Goal: Task Accomplishment & Management: Manage account settings

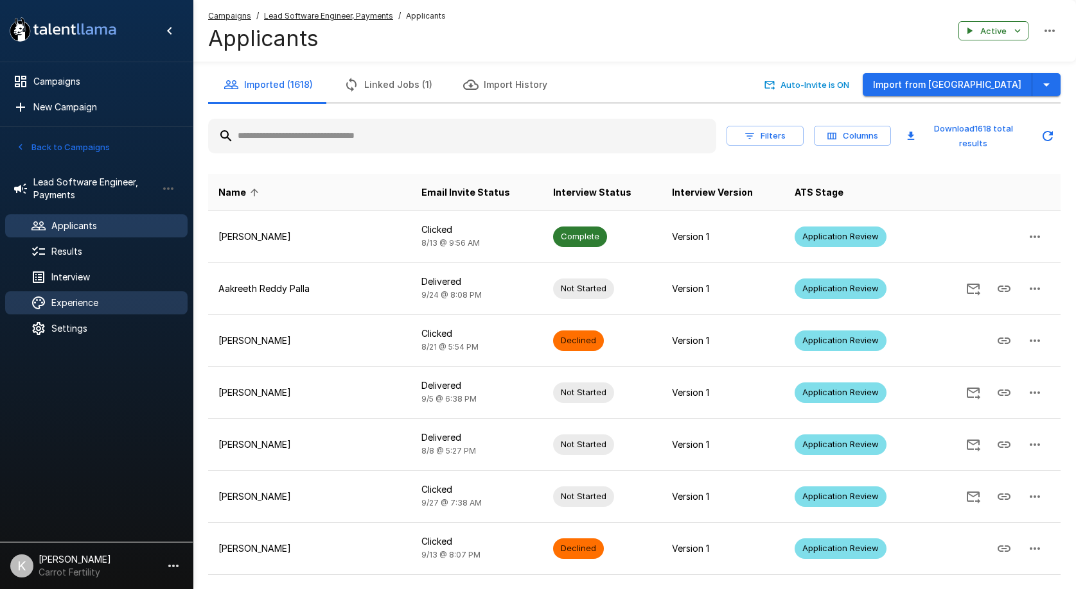
click at [103, 298] on span "Experience" at bounding box center [114, 303] width 126 height 13
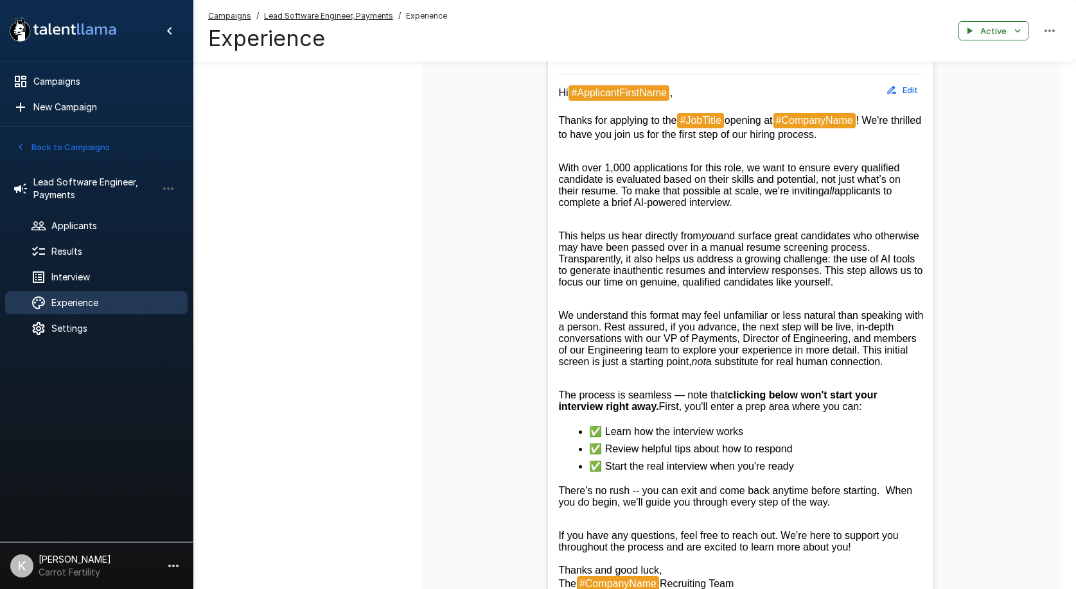
scroll to position [589, 0]
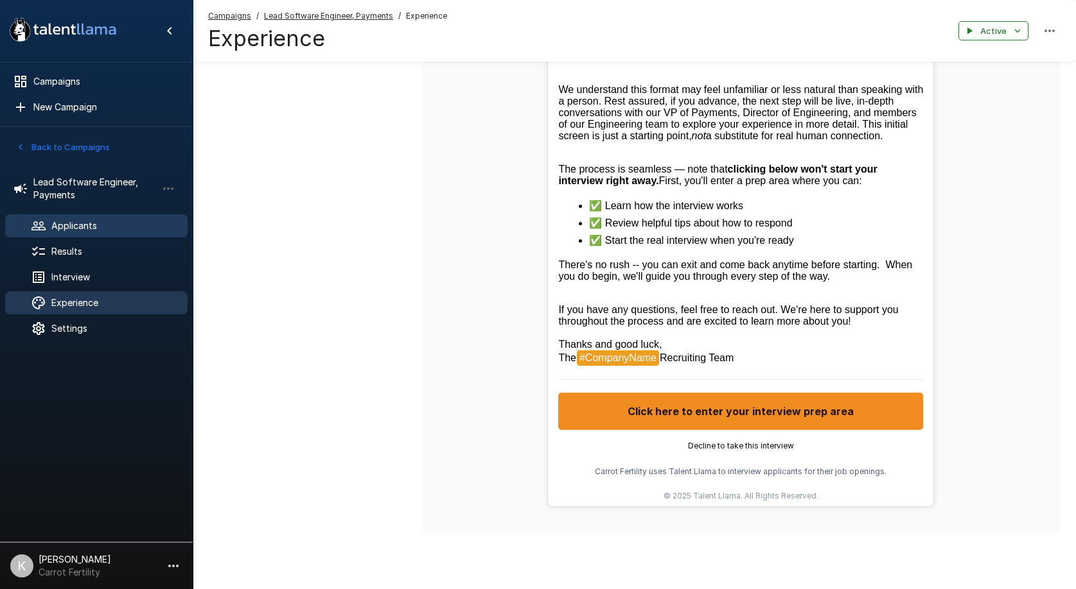
click at [76, 226] on span "Applicants" at bounding box center [114, 226] width 126 height 13
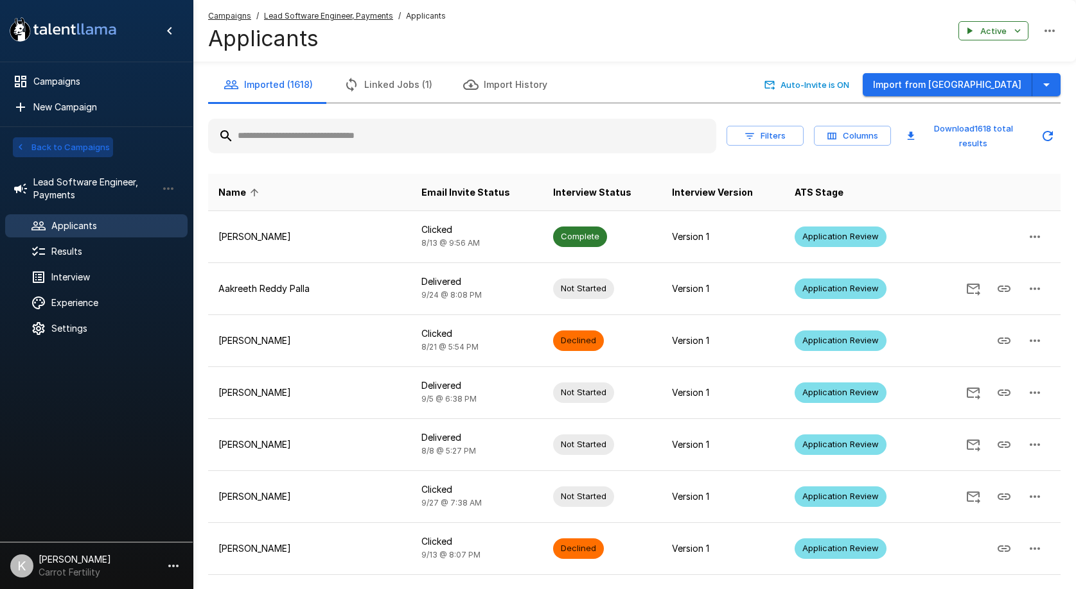
click at [58, 146] on button "Back to Campaigns" at bounding box center [63, 147] width 100 height 20
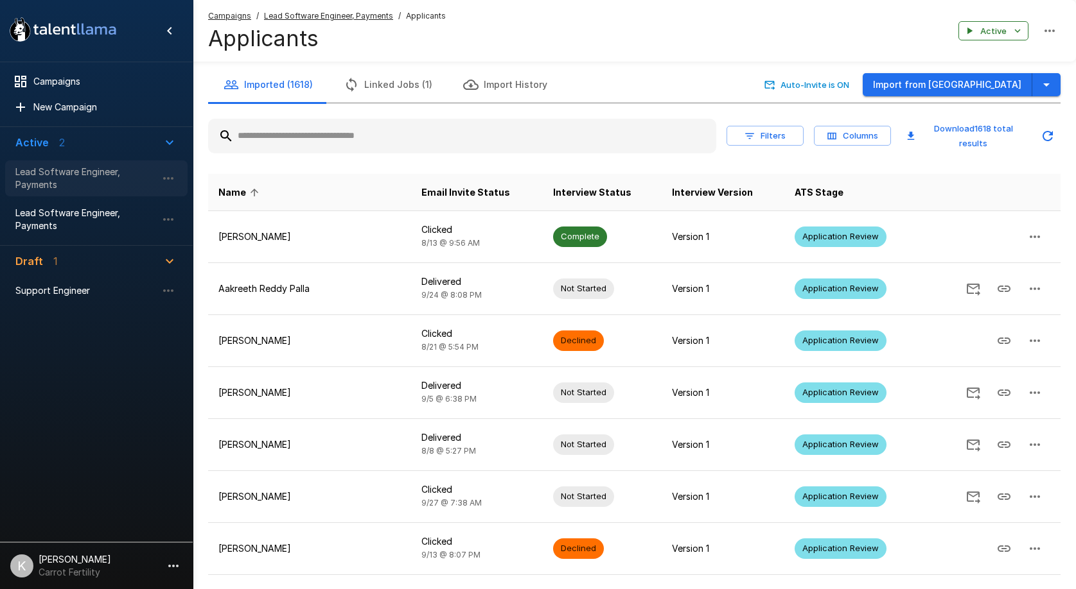
click at [108, 173] on span "Lead Software Engineer, Payments" at bounding box center [85, 179] width 141 height 26
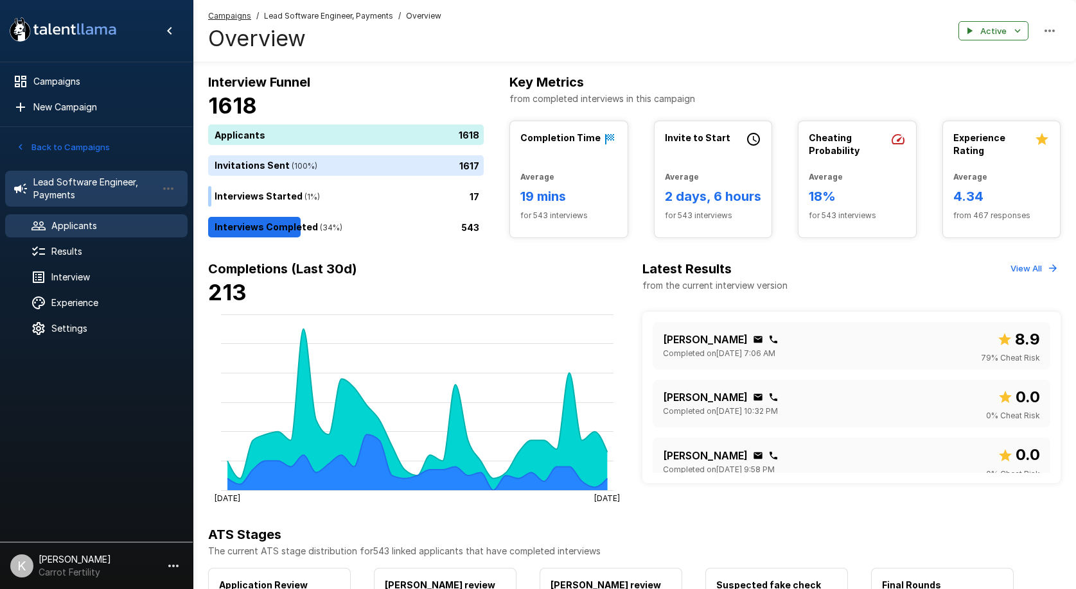
click at [111, 229] on span "Applicants" at bounding box center [114, 226] width 126 height 13
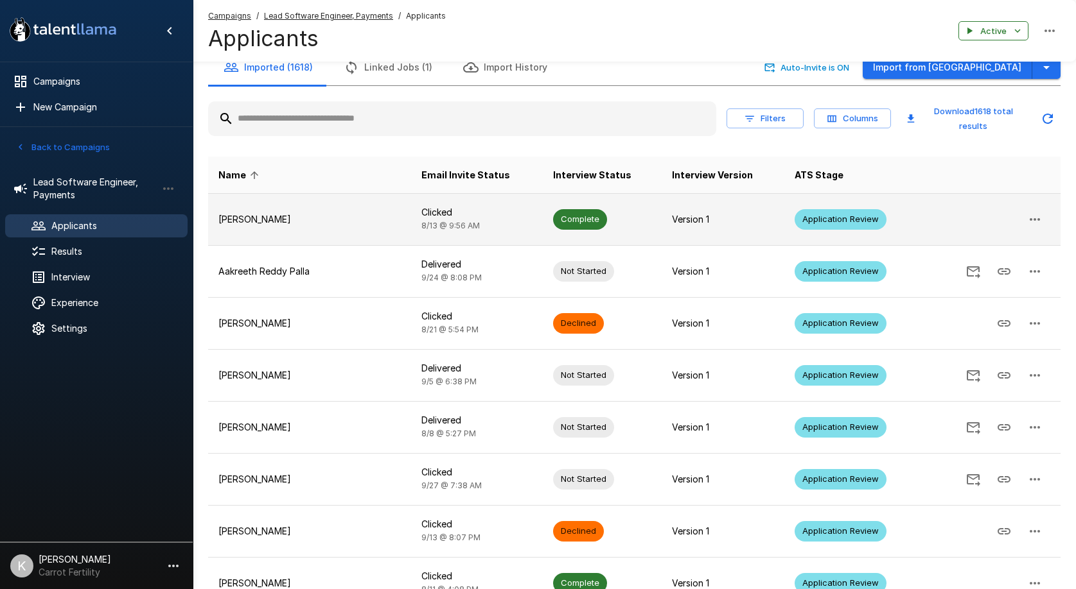
scroll to position [8, 0]
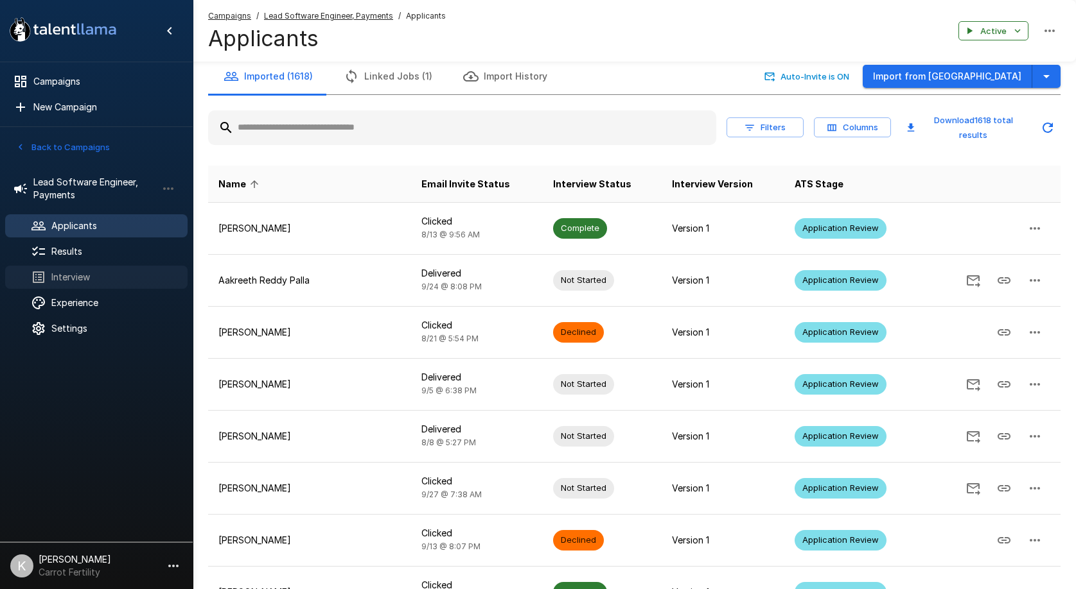
click at [78, 276] on span "Interview" at bounding box center [114, 277] width 126 height 13
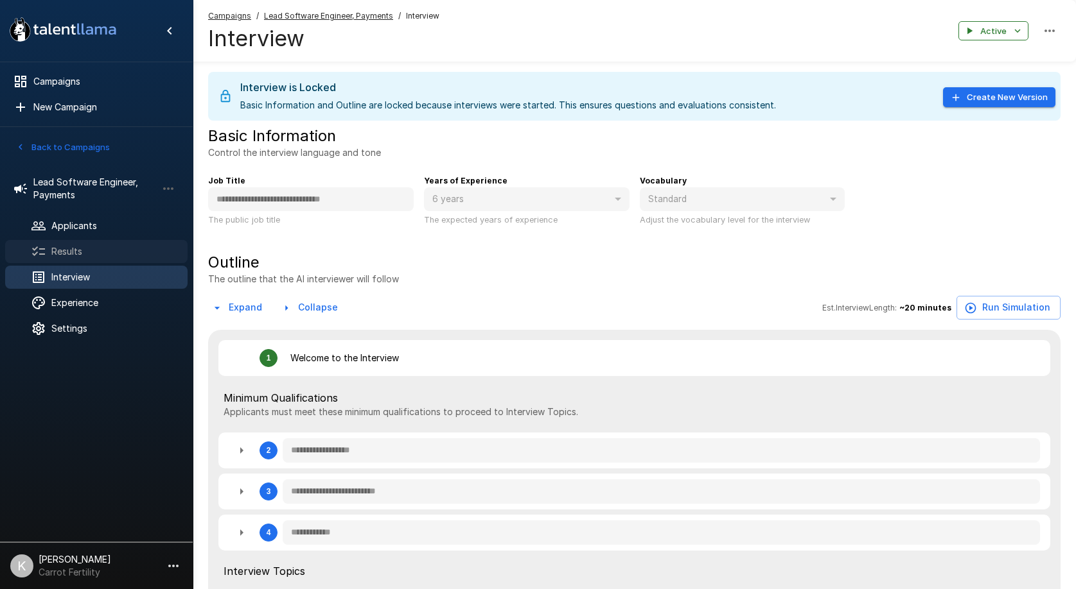
click at [70, 252] on span "Results" at bounding box center [114, 251] width 126 height 13
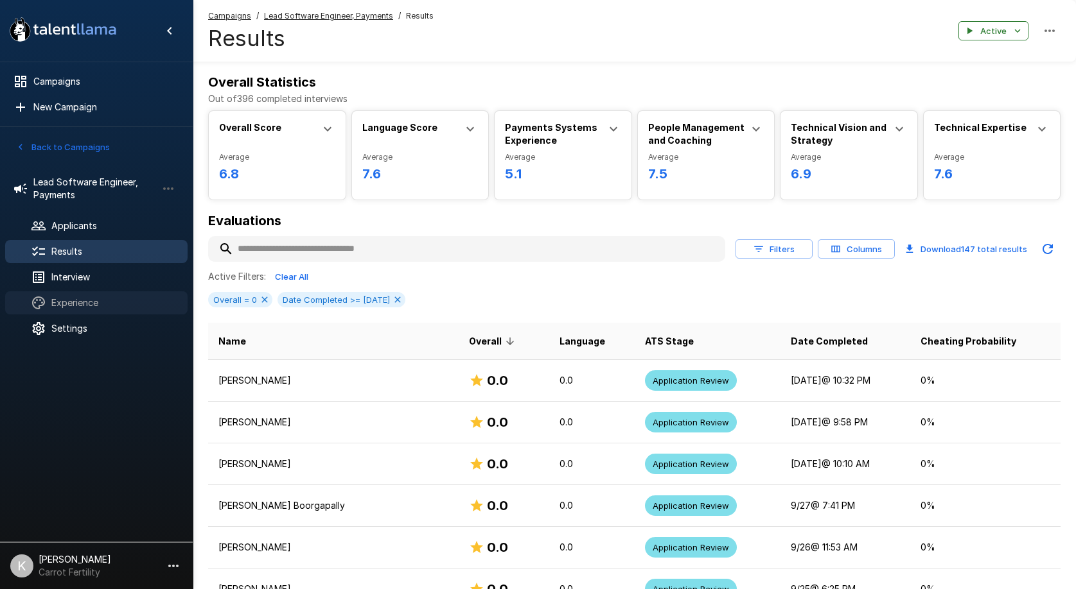
click at [87, 302] on span "Experience" at bounding box center [114, 303] width 126 height 13
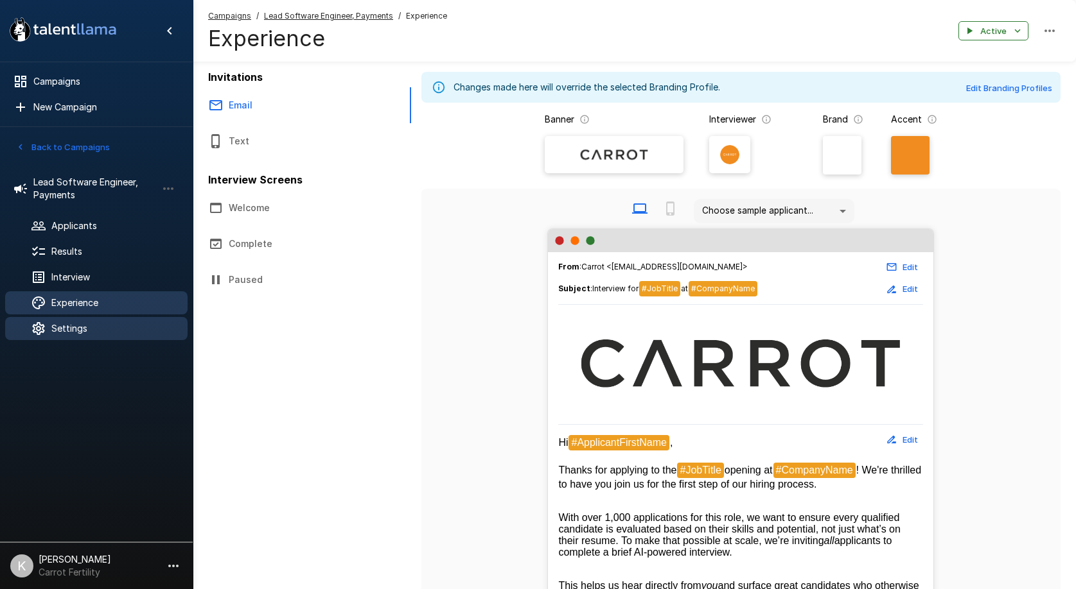
click at [87, 333] on span "Settings" at bounding box center [114, 328] width 126 height 13
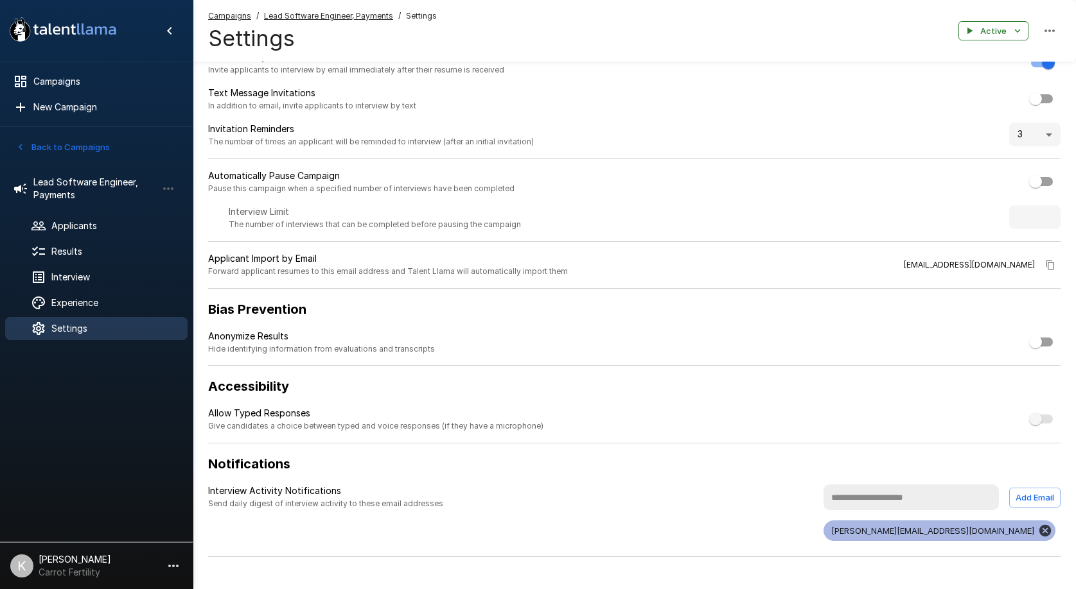
scroll to position [71, 0]
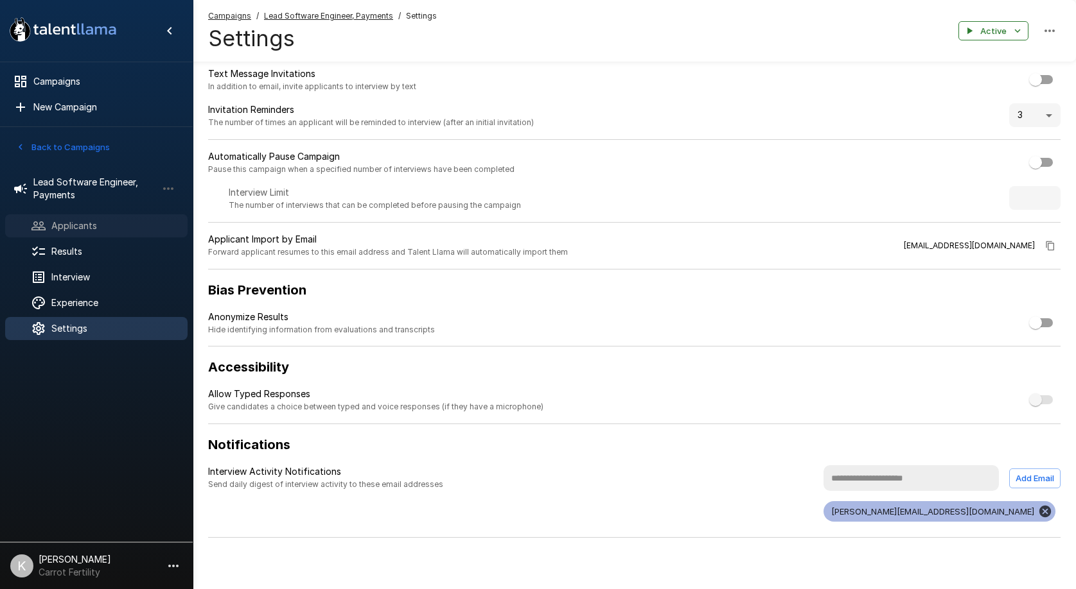
click at [86, 231] on span "Applicants" at bounding box center [114, 226] width 126 height 13
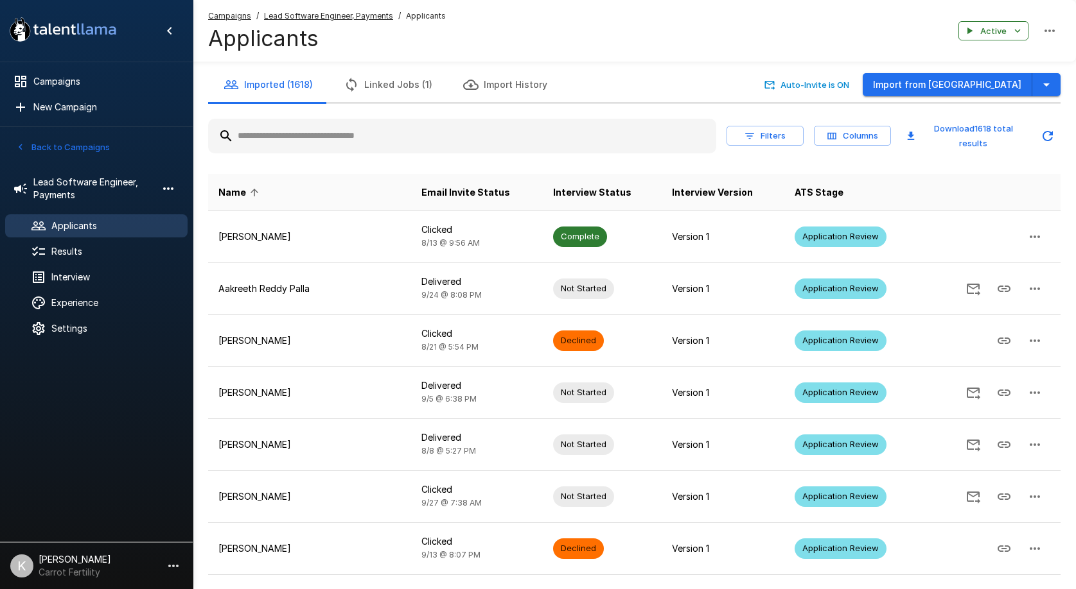
click at [169, 191] on icon "button" at bounding box center [168, 188] width 15 height 15
click at [107, 193] on div at bounding box center [538, 294] width 1076 height 589
click at [66, 193] on span "Lead Software Engineer, Payments" at bounding box center [94, 189] width 123 height 26
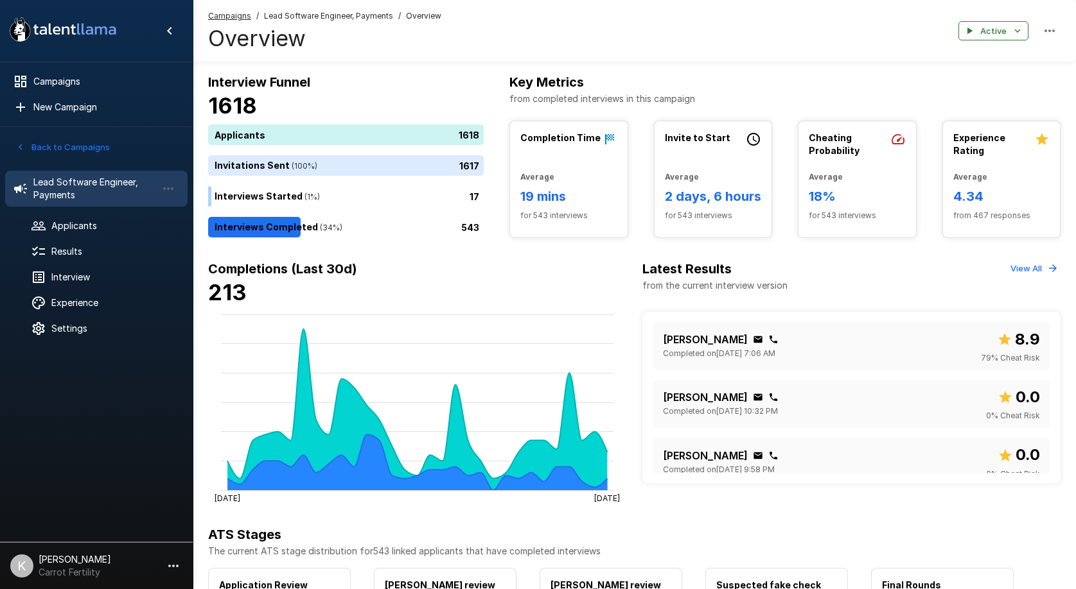
click at [971, 199] on h6 "4.34" at bounding box center [1001, 196] width 97 height 21
click at [1000, 130] on div "Experience Rating Average 4.34 from 467 responses" at bounding box center [1002, 179] width 118 height 116
click at [995, 148] on p "Experience Rating" at bounding box center [994, 145] width 82 height 26
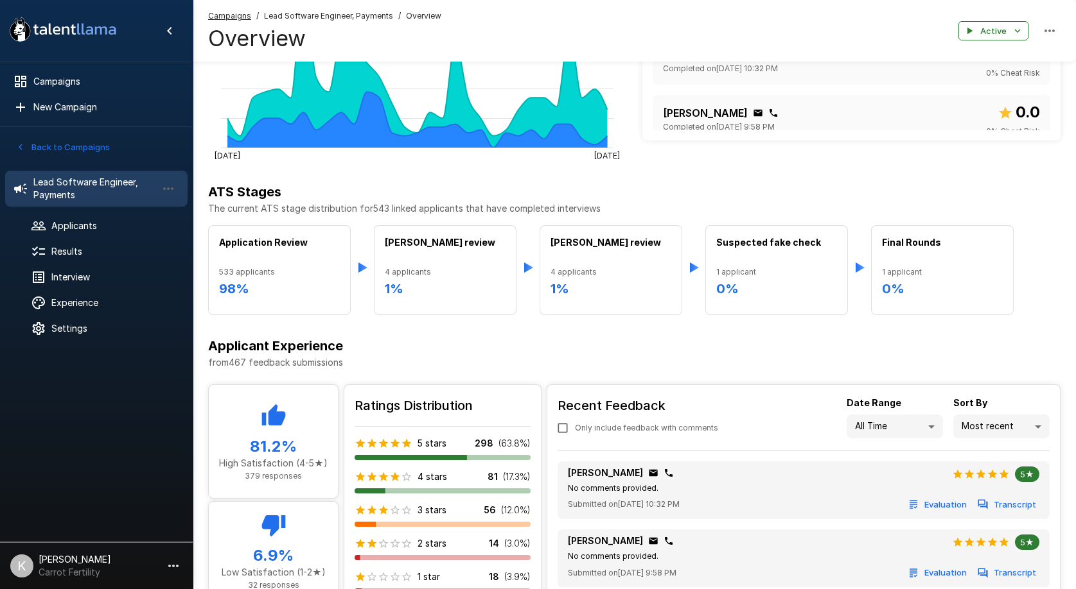
scroll to position [414, 0]
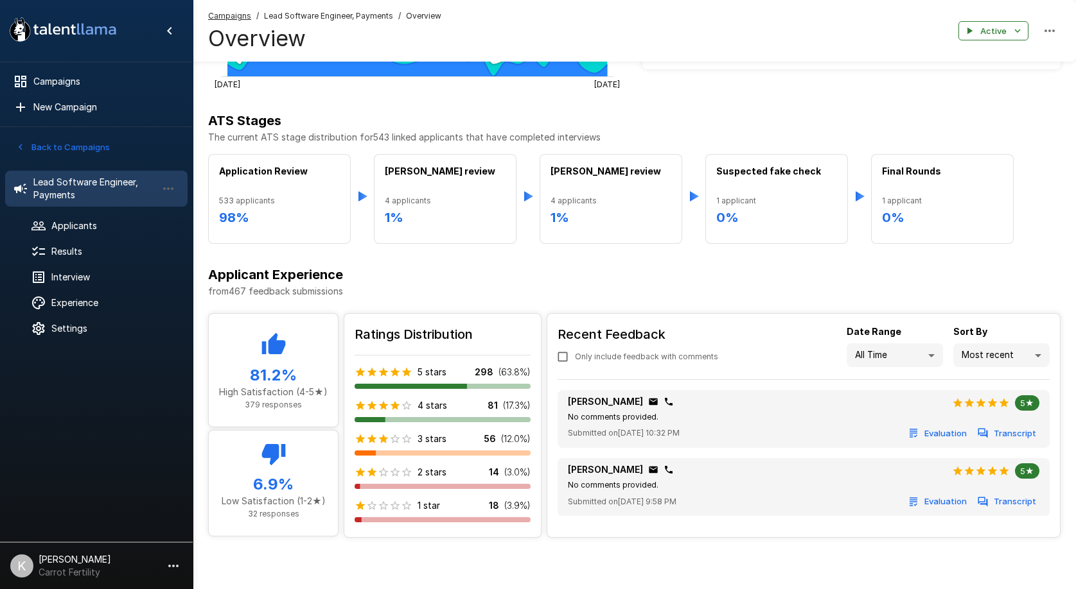
click at [970, 429] on li "Lowest ratings" at bounding box center [1001, 430] width 96 height 23
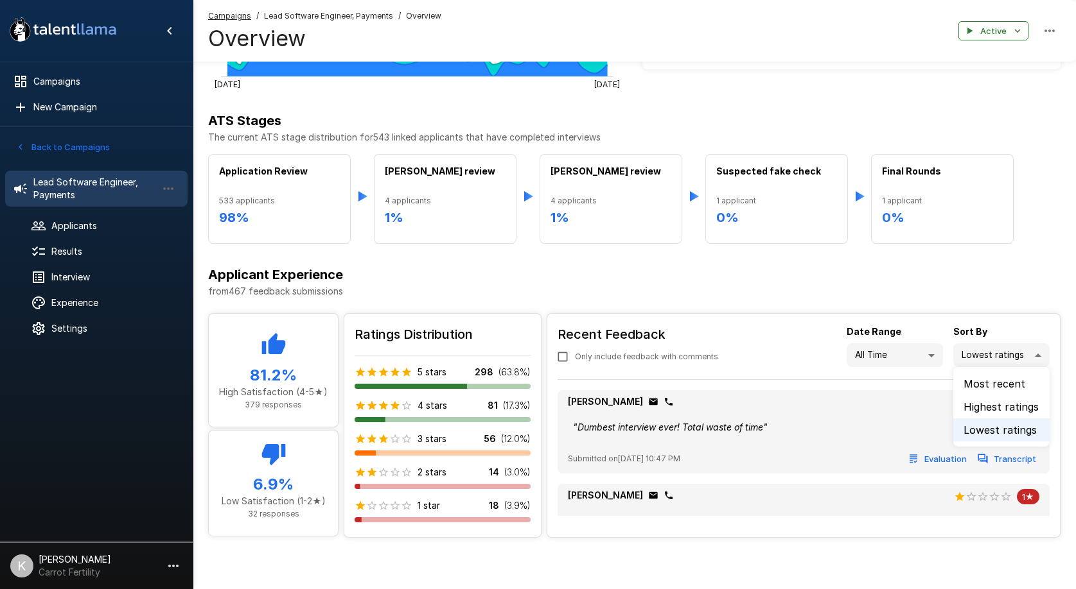
click at [999, 408] on li "Highest ratings" at bounding box center [1001, 407] width 96 height 23
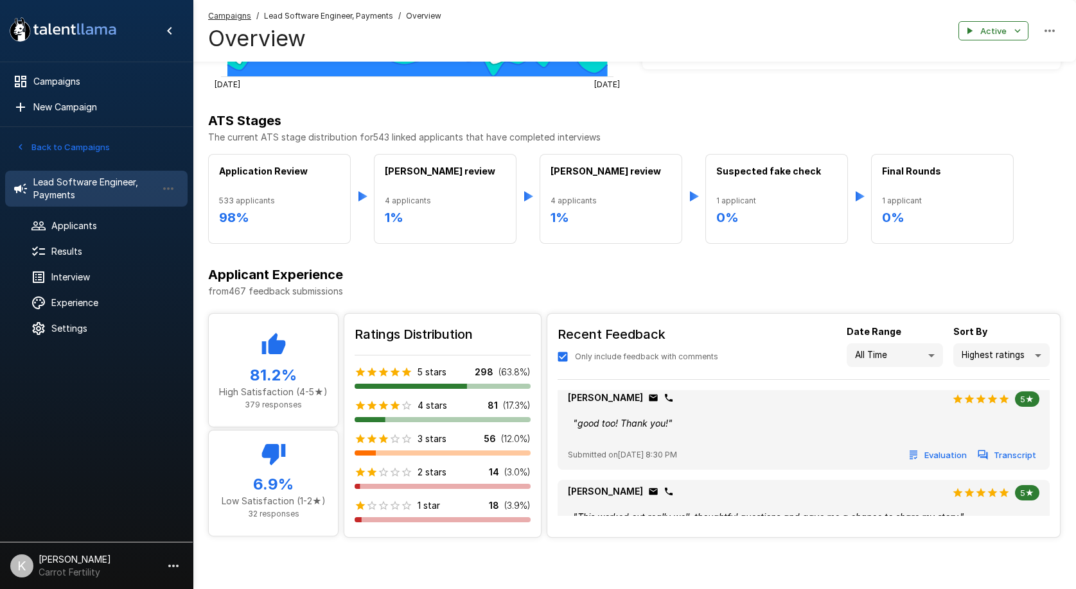
scroll to position [0, 0]
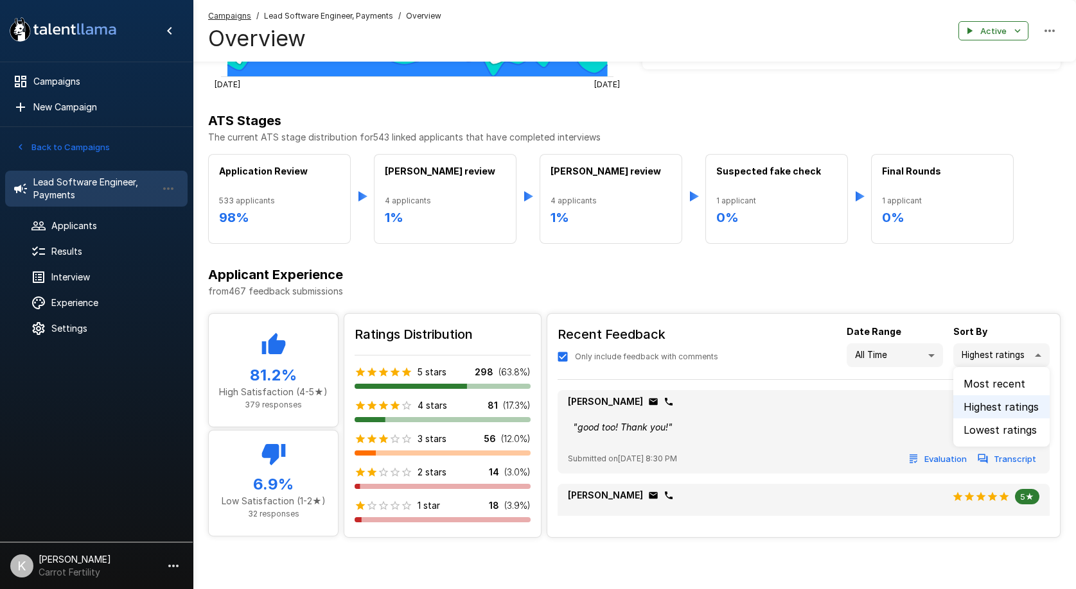
click at [988, 431] on li "Lowest ratings" at bounding box center [1001, 430] width 96 height 23
type input "***"
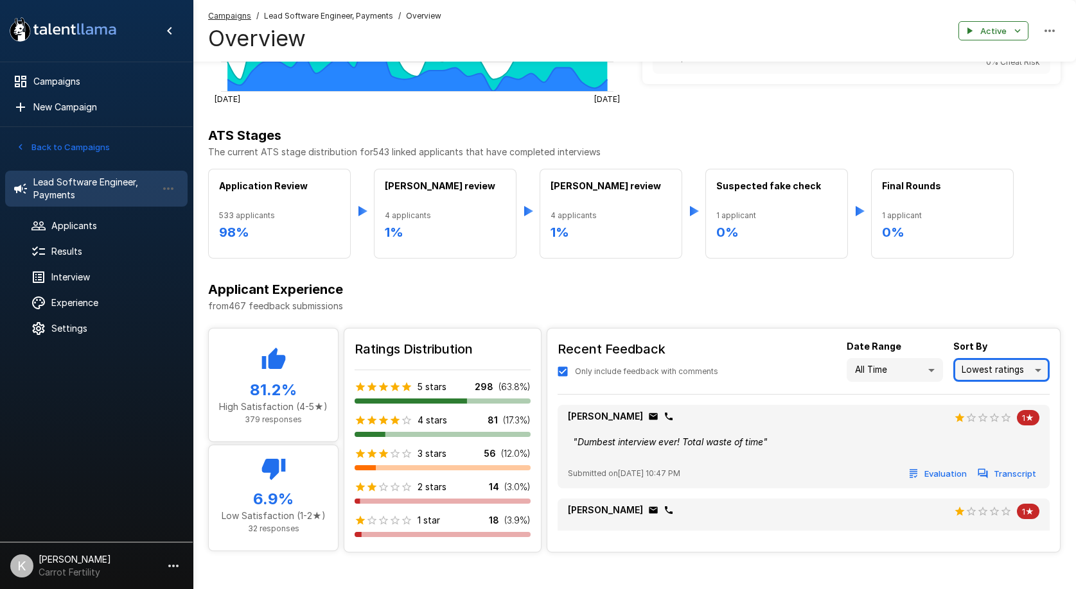
scroll to position [414, 0]
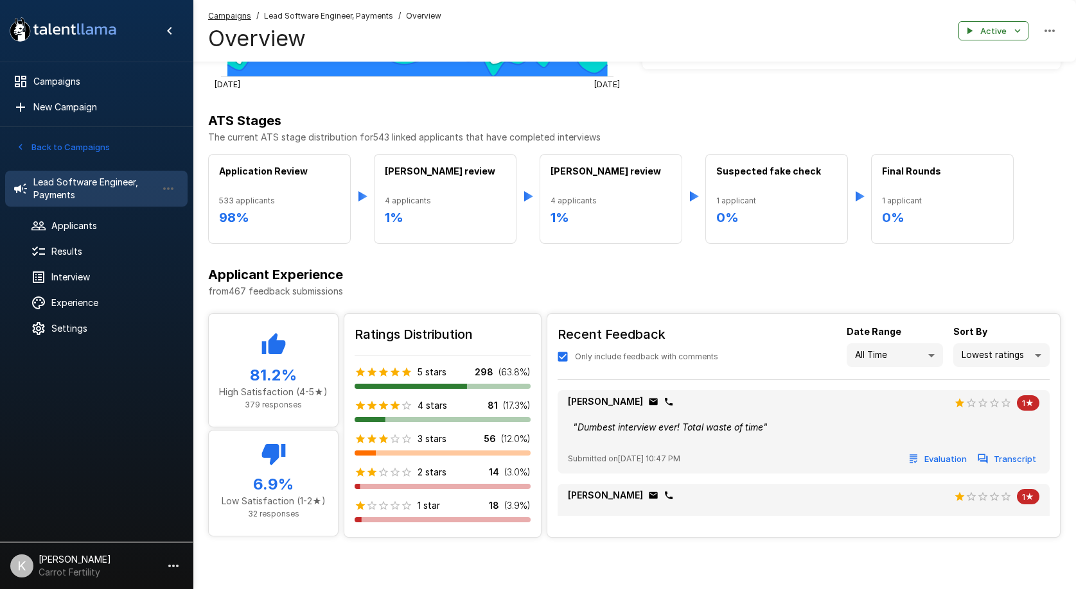
click at [750, 322] on div at bounding box center [538, 294] width 1076 height 589
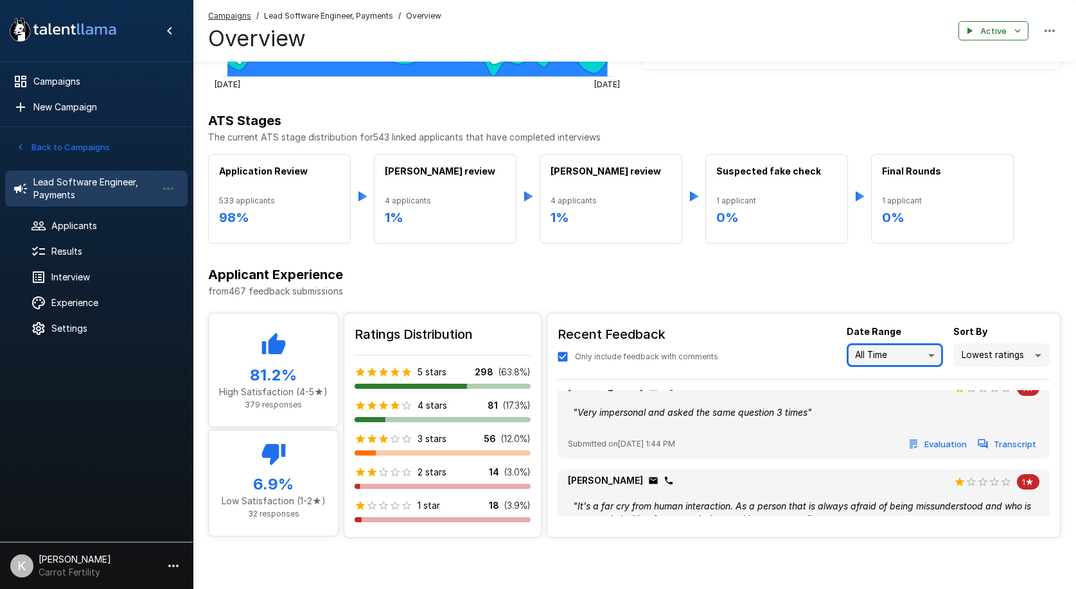
scroll to position [521, 0]
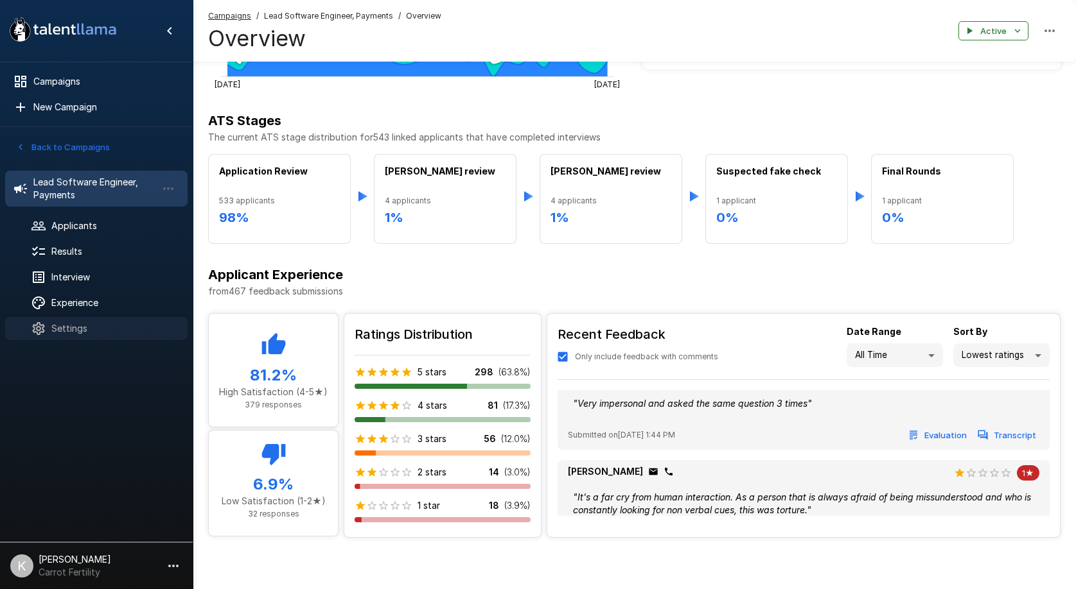
click at [66, 325] on span "Settings" at bounding box center [114, 328] width 126 height 13
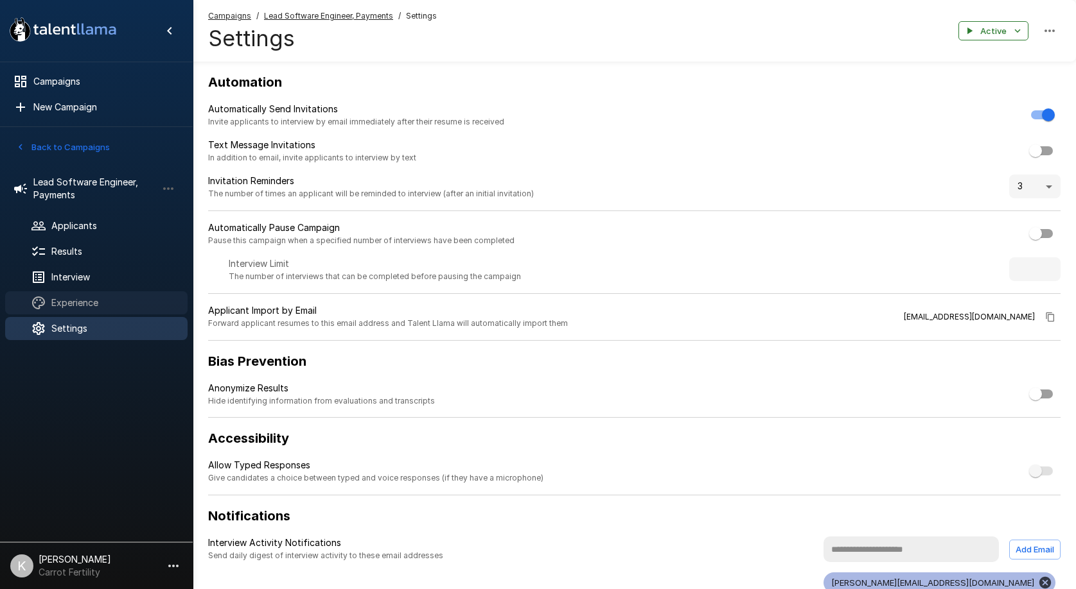
click at [81, 301] on span "Experience" at bounding box center [114, 303] width 126 height 13
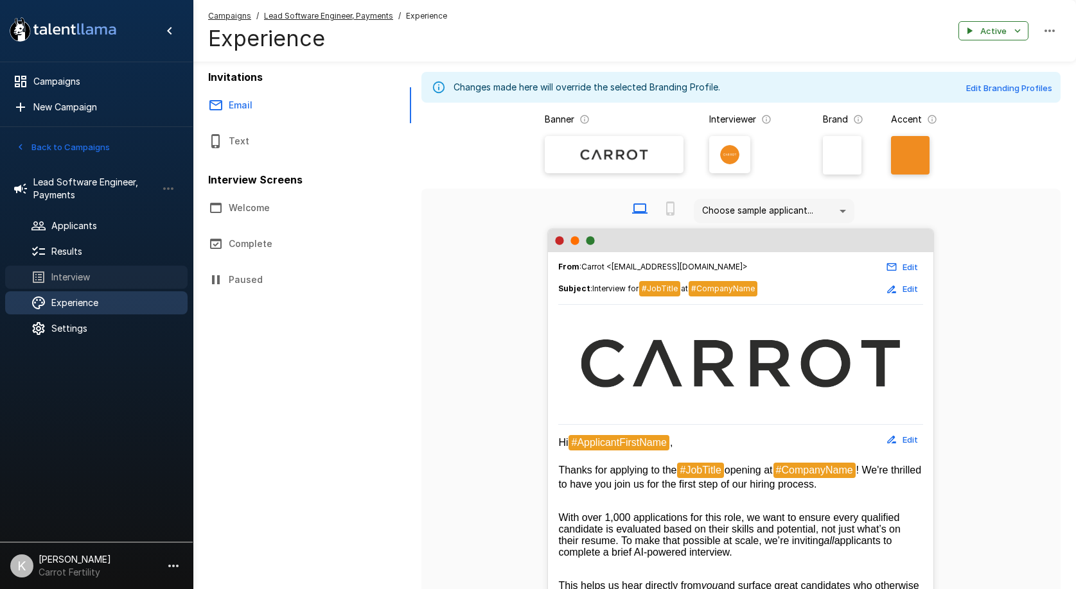
click at [81, 281] on span "Interview" at bounding box center [114, 277] width 126 height 13
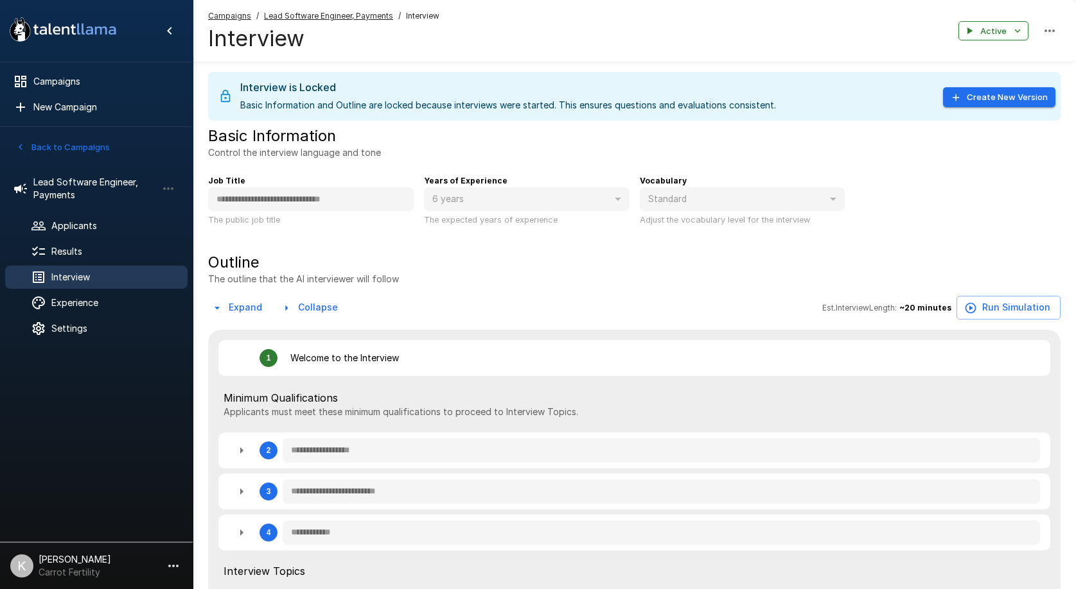
type textarea "*"
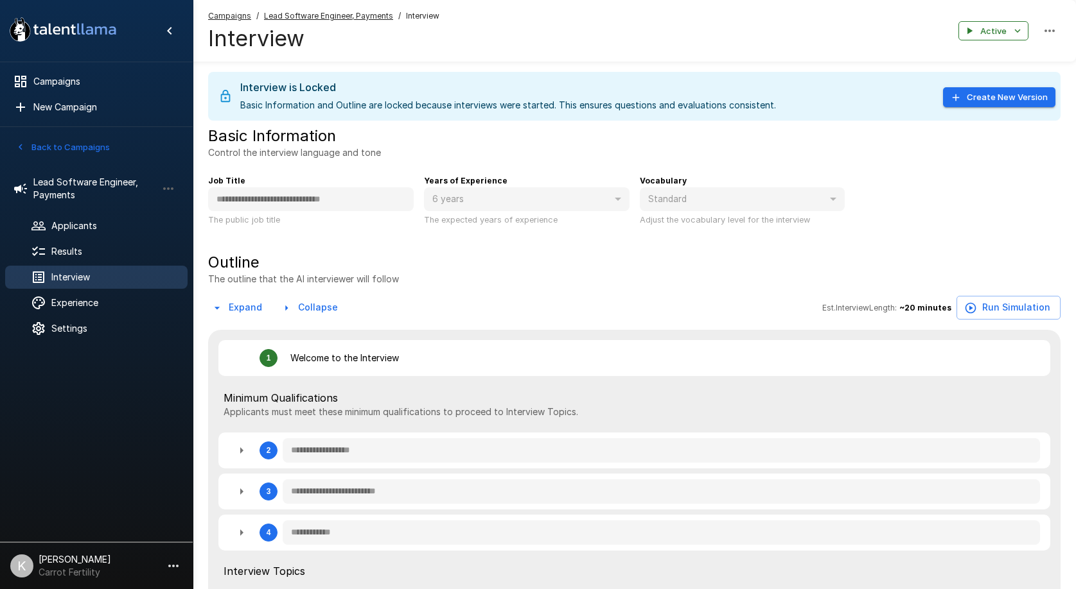
type textarea "*"
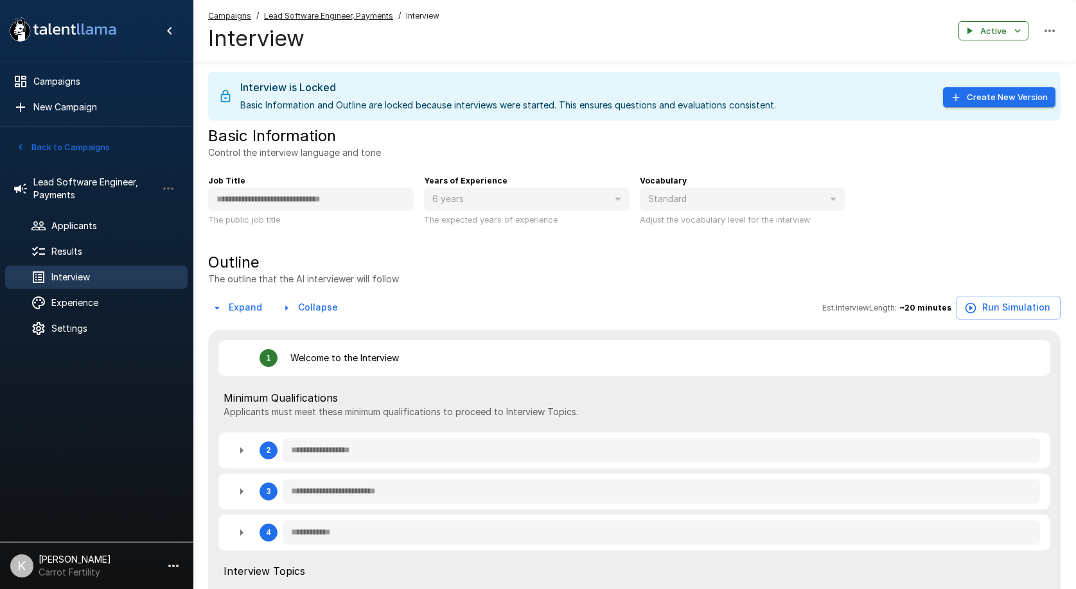
type textarea "*"
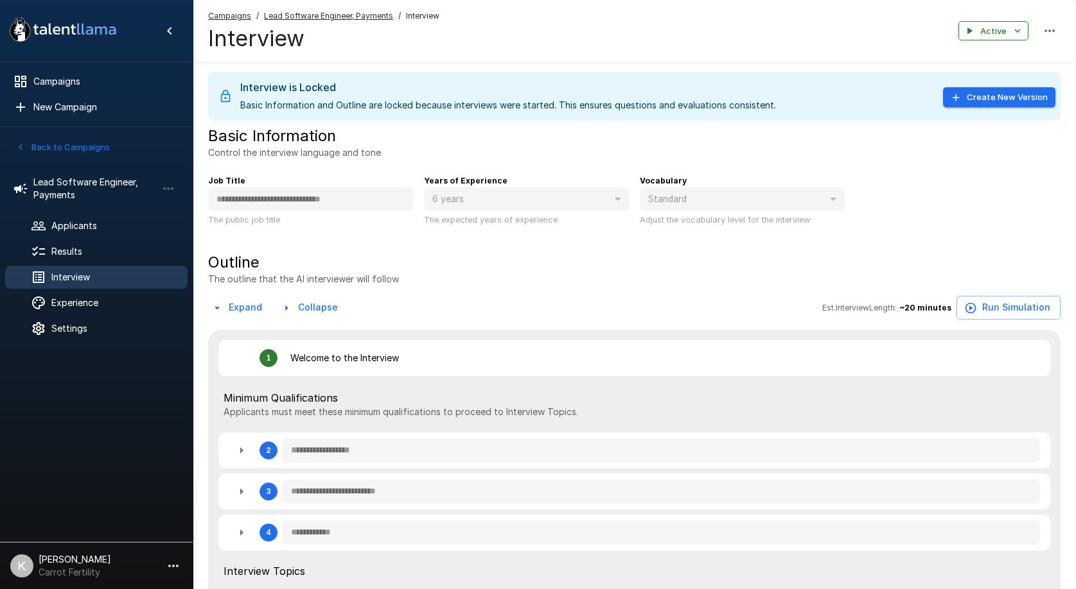
type textarea "*"
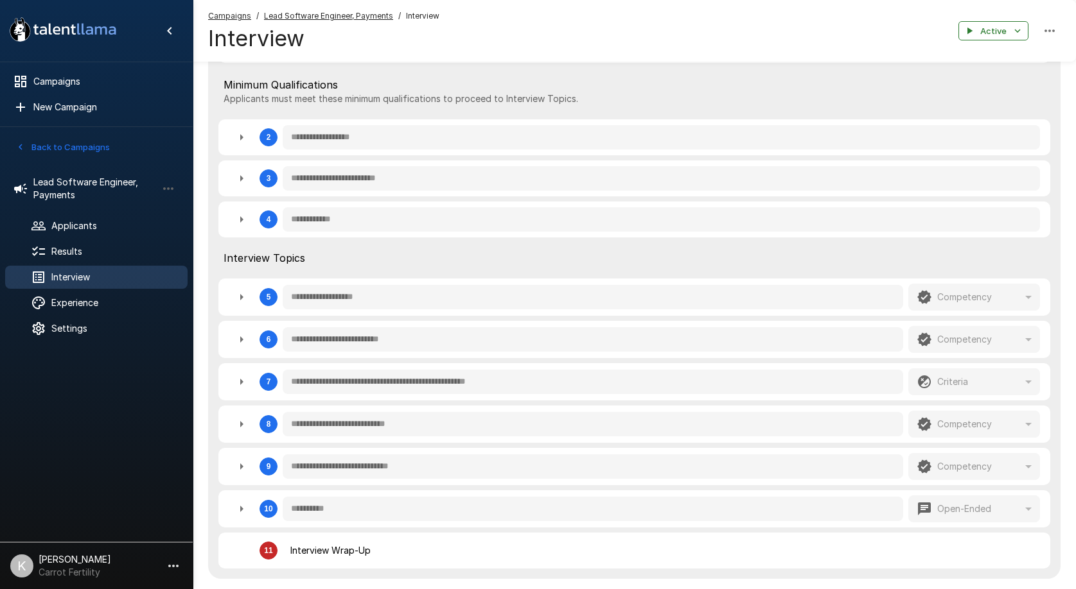
scroll to position [319, 0]
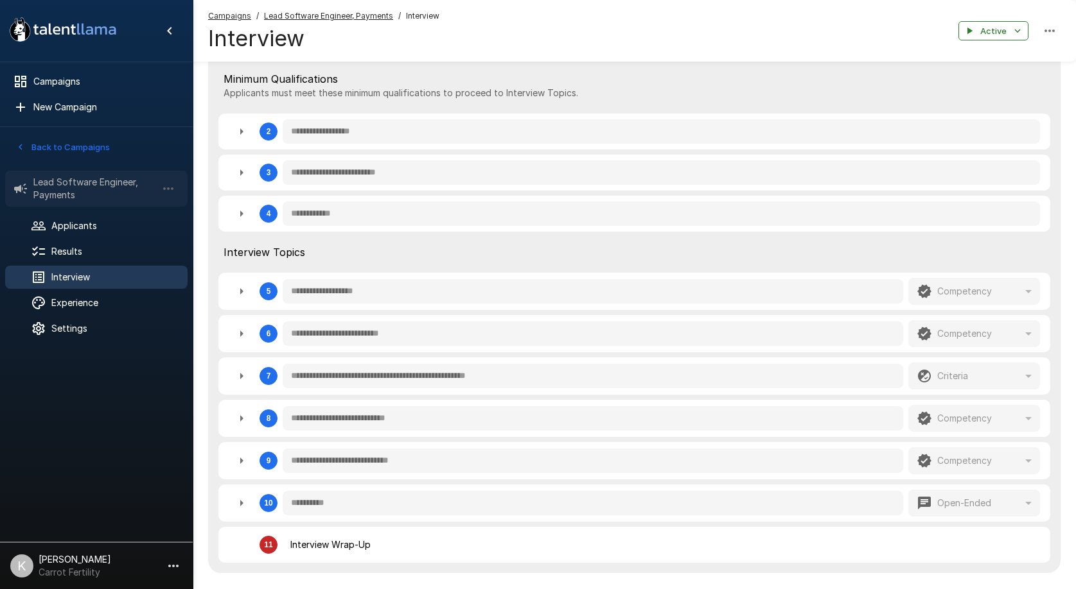
click at [82, 182] on span "Lead Software Engineer, Payments" at bounding box center [94, 189] width 123 height 26
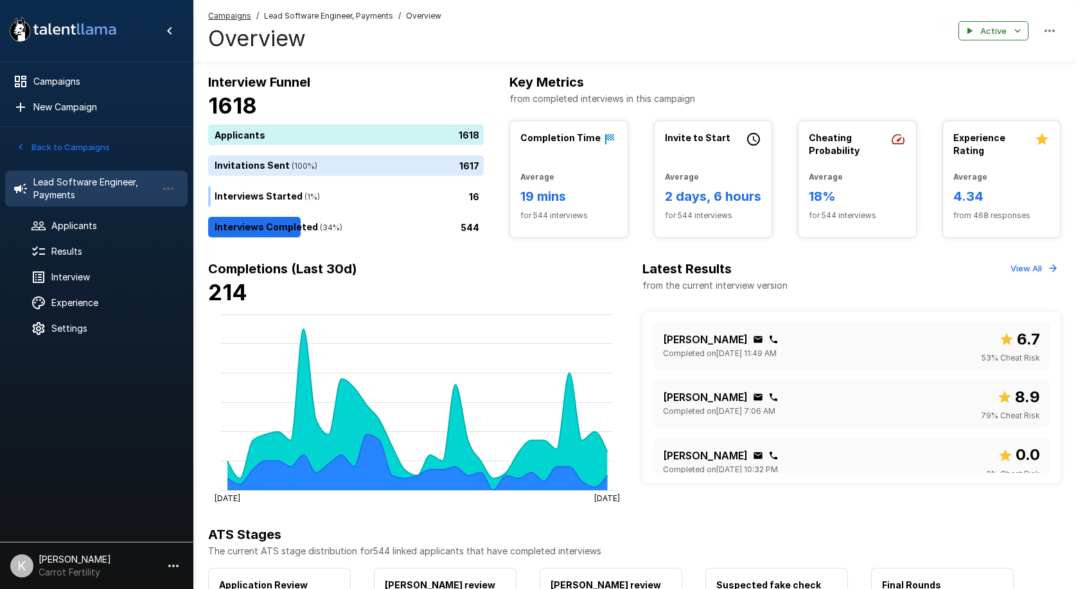
click at [222, 263] on b "Completions (Last 30d)" at bounding box center [282, 268] width 149 height 15
click at [1058, 29] on button "button" at bounding box center [1049, 31] width 22 height 22
click at [697, 87] on div at bounding box center [538, 294] width 1076 height 589
click at [22, 144] on icon "button" at bounding box center [21, 147] width 12 height 12
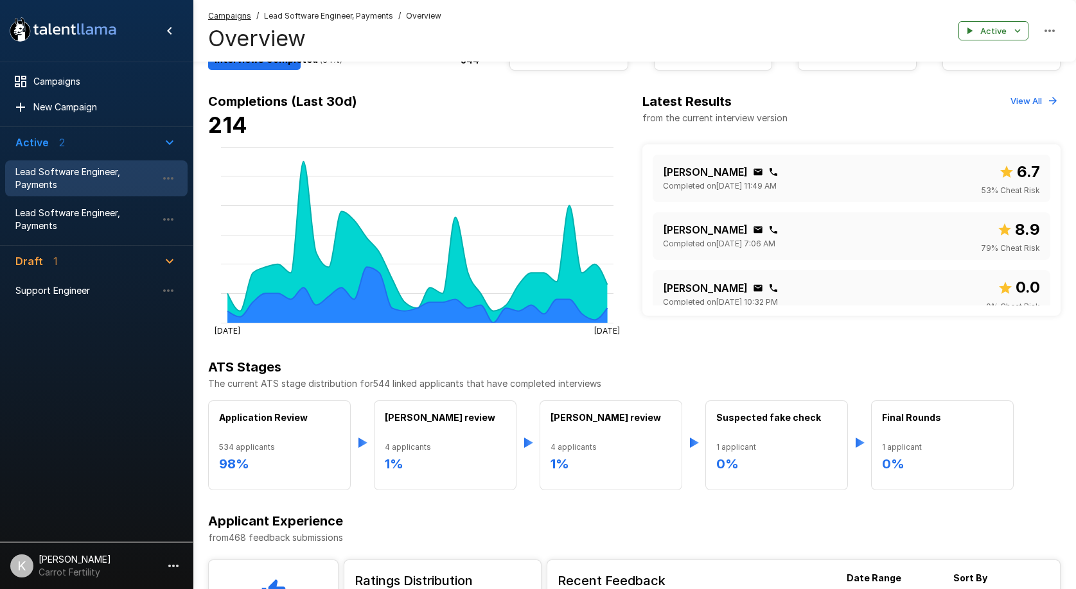
scroll to position [414, 0]
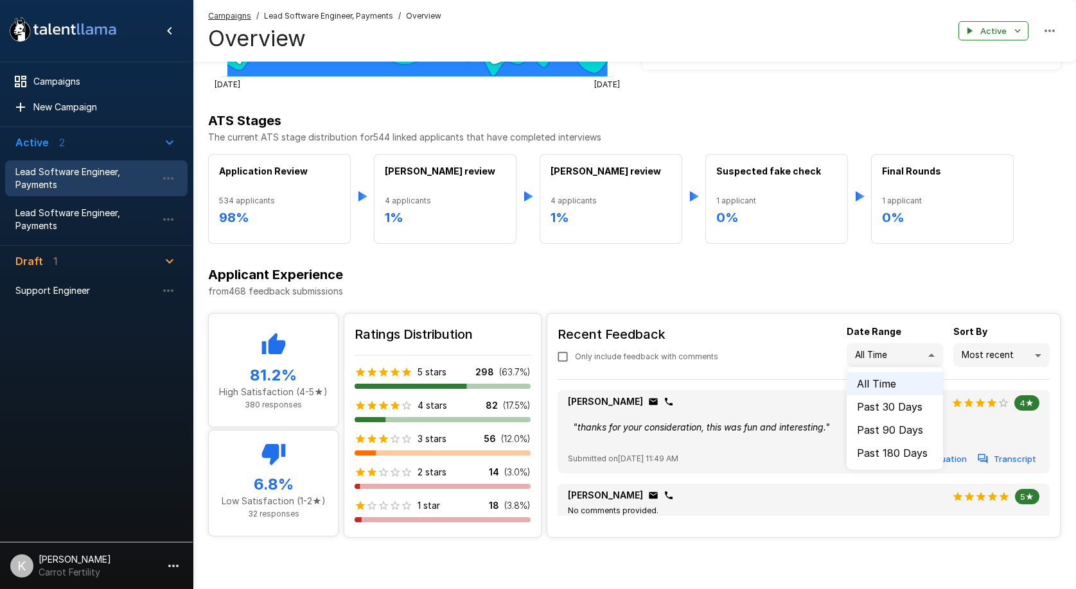
click at [990, 355] on div at bounding box center [538, 294] width 1076 height 589
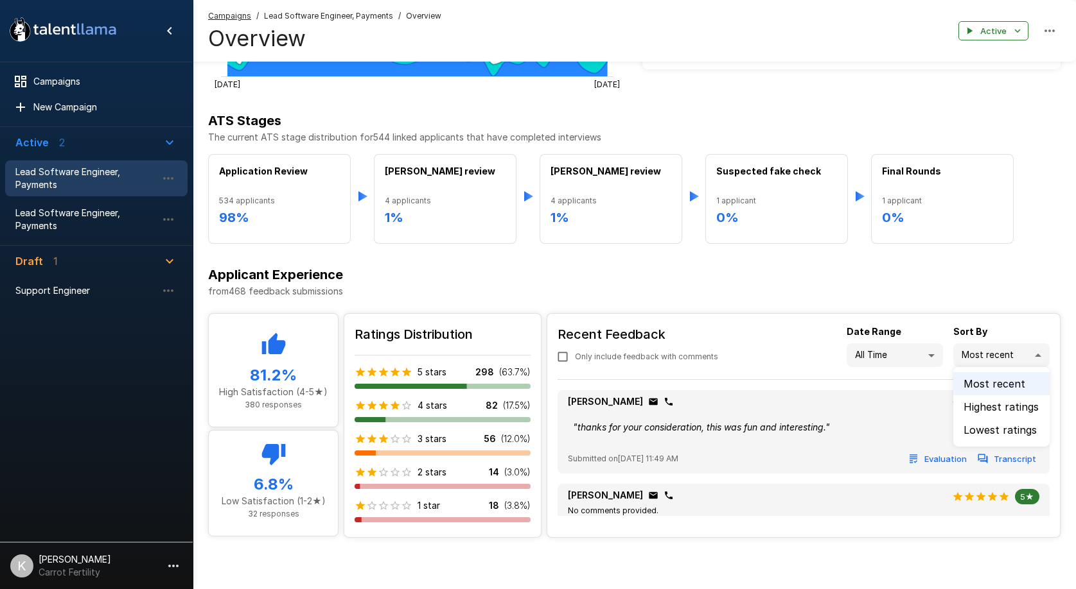
click at [785, 335] on div at bounding box center [538, 294] width 1076 height 589
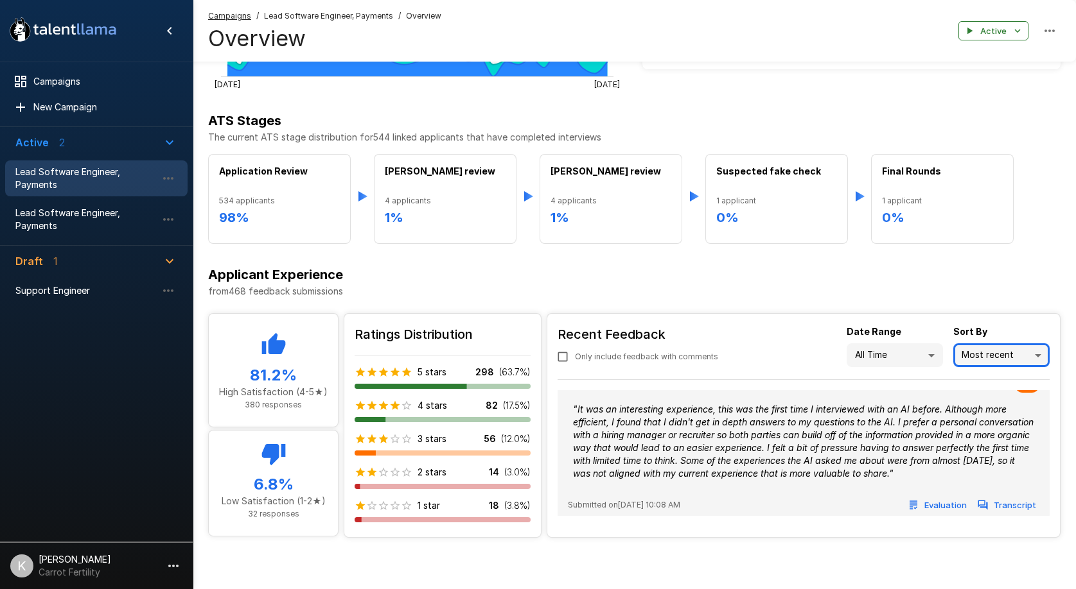
scroll to position [1012, 0]
click at [171, 34] on icon "Hide menu" at bounding box center [169, 30] width 15 height 15
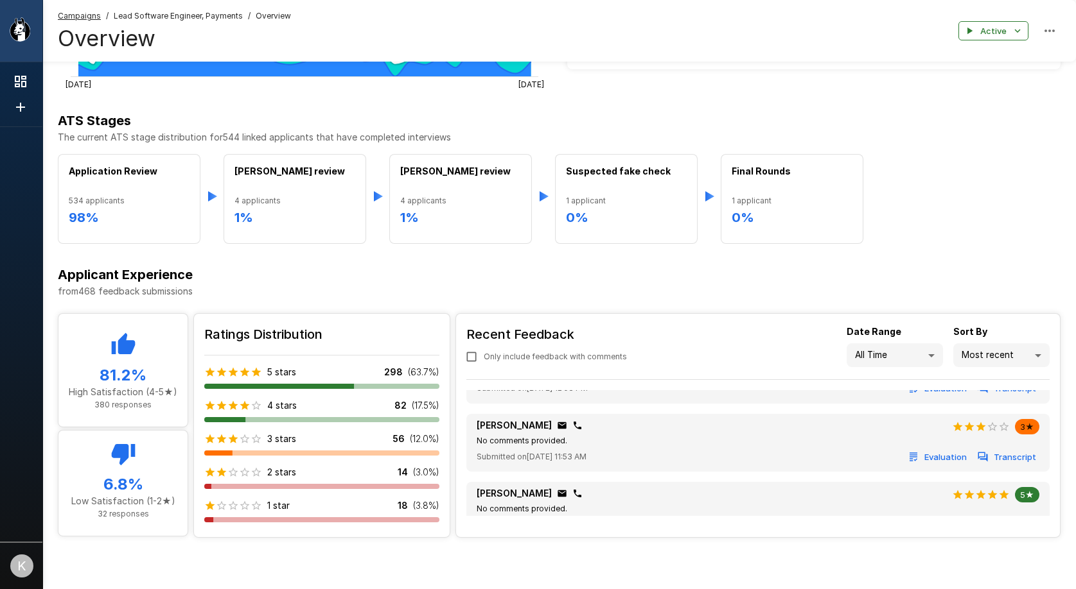
scroll to position [746, 0]
